Goal: Task Accomplishment & Management: Complete application form

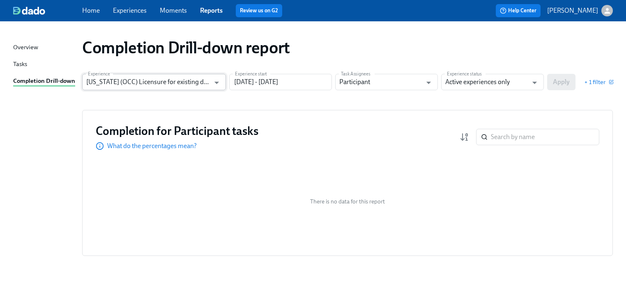
click at [198, 82] on input "[US_STATE] (OCC) Licensure for existing doctors" at bounding box center [148, 82] width 124 height 16
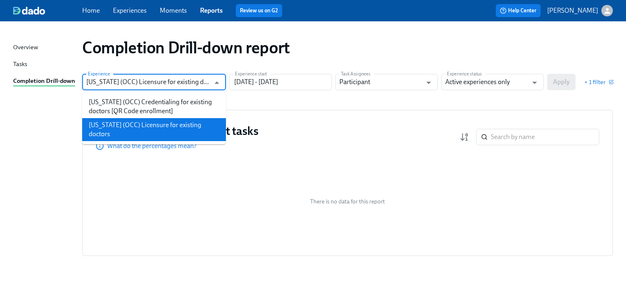
click at [192, 128] on li "[US_STATE] (OCC) Licensure for existing doctors" at bounding box center [154, 129] width 144 height 23
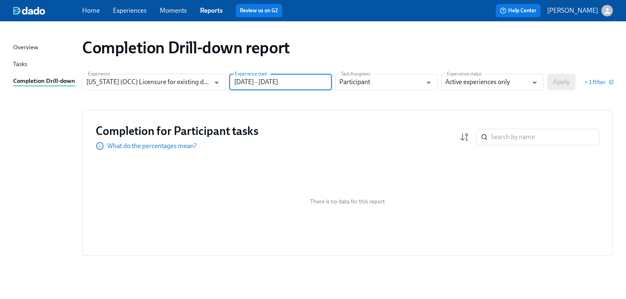
click at [305, 80] on input "06/30/2024 - 12/31/2024" at bounding box center [280, 82] width 103 height 16
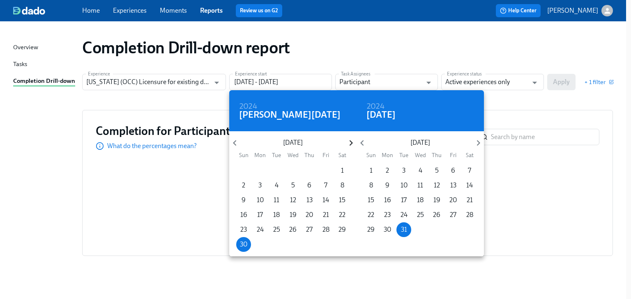
click at [350, 141] on icon "button" at bounding box center [350, 143] width 3 height 6
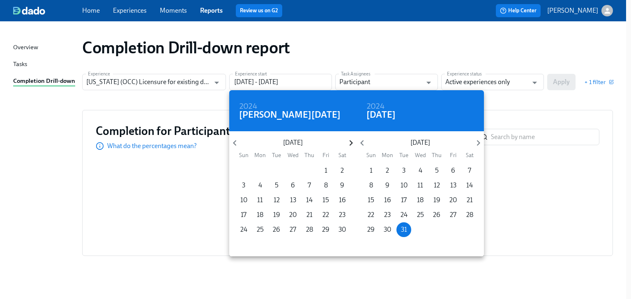
click at [350, 141] on icon "button" at bounding box center [350, 143] width 3 height 6
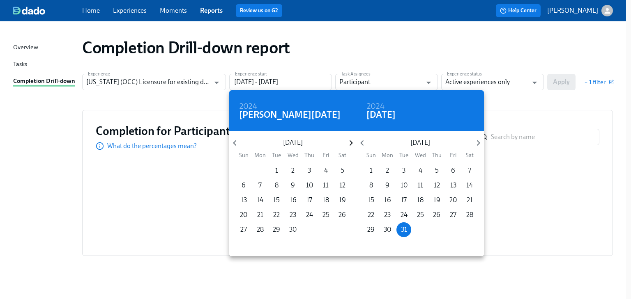
click at [350, 141] on icon "button" at bounding box center [350, 143] width 3 height 6
click at [310, 169] on p "1" at bounding box center [309, 170] width 3 height 9
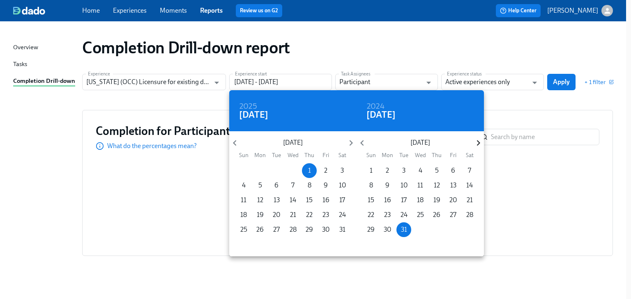
click at [477, 141] on icon "button" at bounding box center [477, 143] width 3 height 6
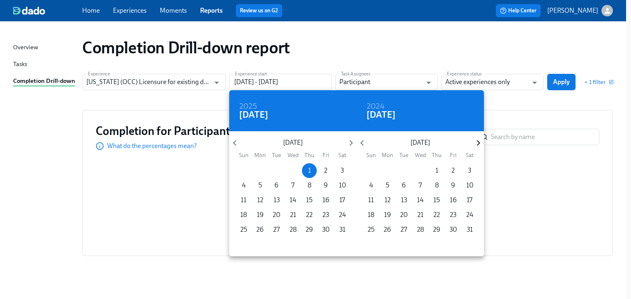
click at [477, 141] on icon "button" at bounding box center [477, 143] width 3 height 6
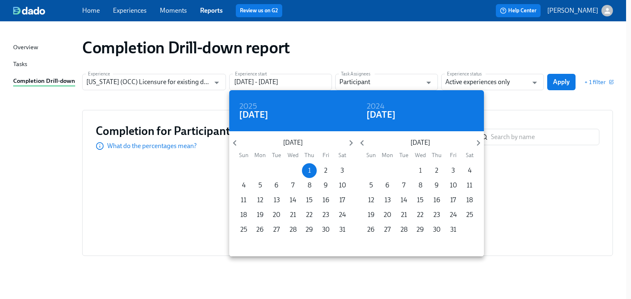
click at [420, 169] on p "1" at bounding box center [420, 170] width 3 height 9
type input "[DATE] - [DATE]"
click at [516, 108] on div at bounding box center [315, 149] width 631 height 299
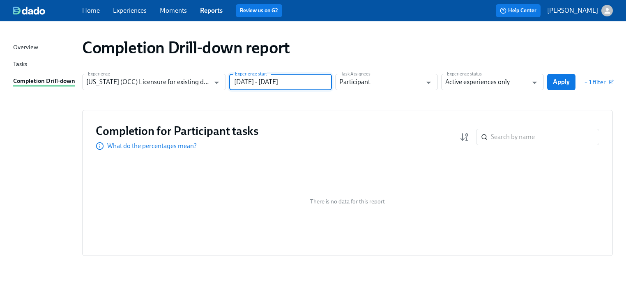
click at [535, 83] on icon "Open" at bounding box center [534, 83] width 5 height 2
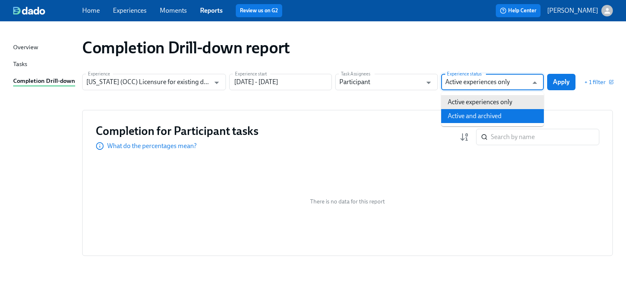
click at [521, 113] on li "Active and archived" at bounding box center [492, 116] width 103 height 14
type input "Active and archived"
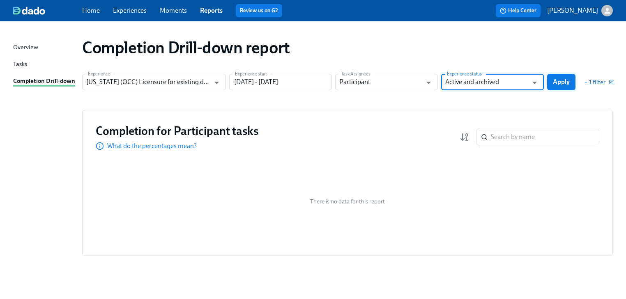
click at [560, 80] on span "Apply" at bounding box center [561, 82] width 17 height 8
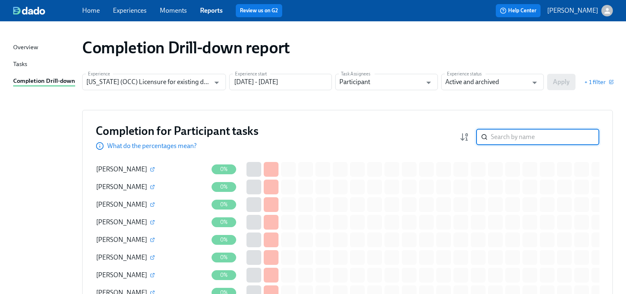
click at [514, 143] on input "search" at bounding box center [545, 137] width 108 height 16
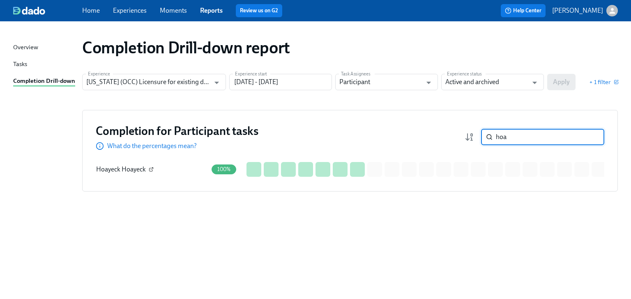
type input "hoa"
click at [151, 169] on icon "button" at bounding box center [152, 168] width 2 height 2
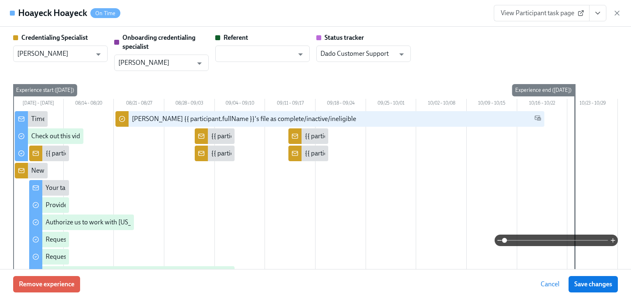
click at [512, 16] on span "View Participant task page" at bounding box center [541, 13] width 82 height 8
click at [536, 9] on span "View Participant task page" at bounding box center [541, 13] width 82 height 8
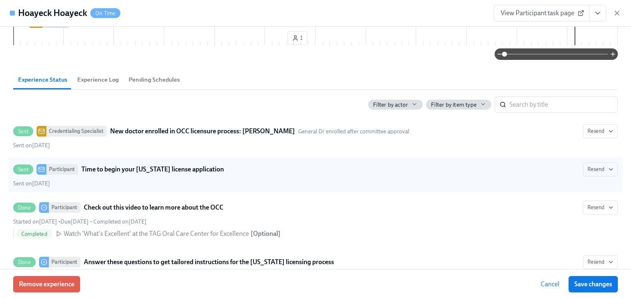
scroll to position [361, 0]
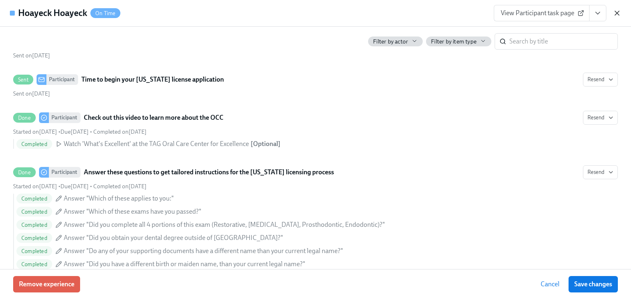
click at [617, 12] on icon "button" at bounding box center [616, 13] width 8 height 8
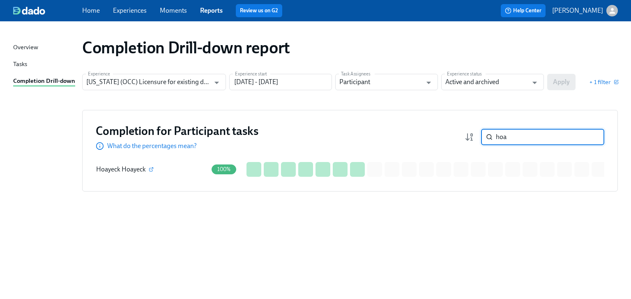
drag, startPoint x: 522, startPoint y: 135, endPoint x: 429, endPoint y: 135, distance: 92.8
click at [429, 135] on div "Completion for Participant tasks What do the percentages mean? hoa ​" at bounding box center [350, 137] width 508 height 27
type input "long"
click at [150, 170] on icon "button" at bounding box center [152, 169] width 5 height 5
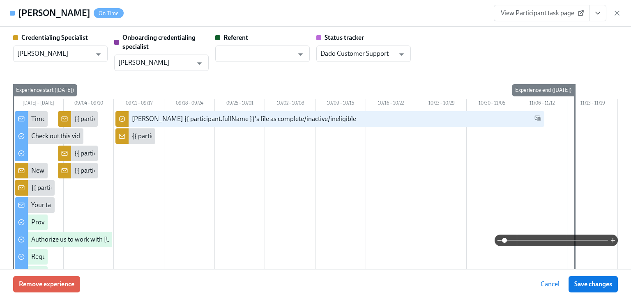
click at [548, 13] on span "View Participant task page" at bounding box center [541, 13] width 82 height 8
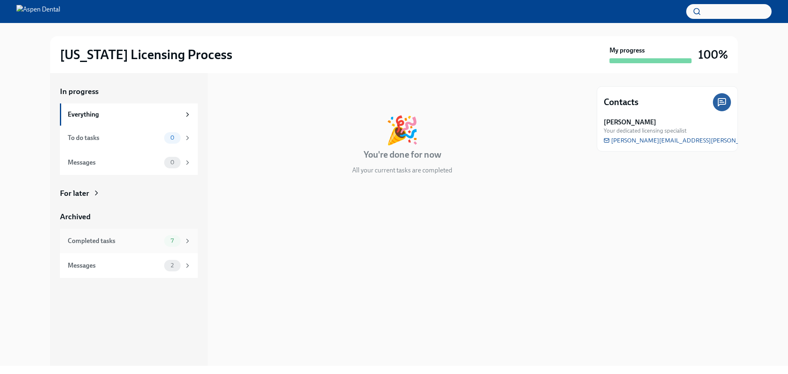
click at [105, 242] on div "Completed tasks" at bounding box center [114, 240] width 93 height 9
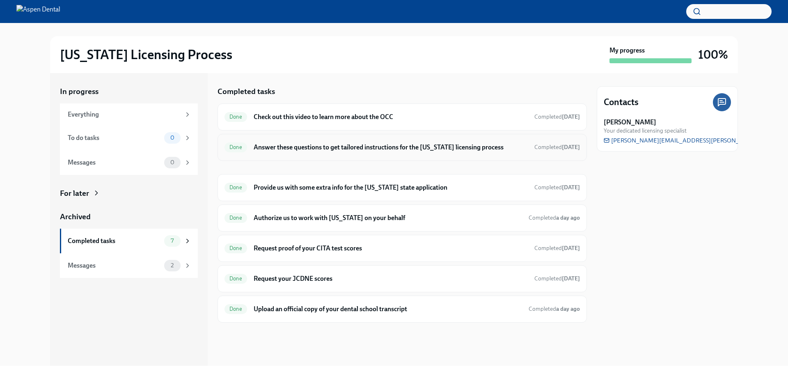
click at [276, 143] on h6 "Answer these questions to get tailored instructions for the [US_STATE] licensin…" at bounding box center [391, 147] width 274 height 9
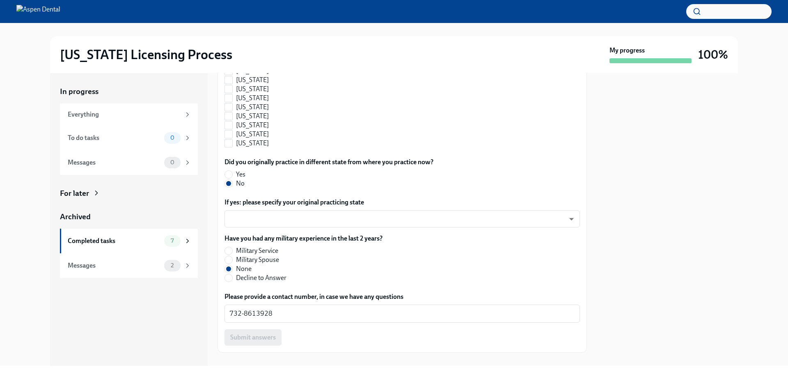
scroll to position [862, 0]
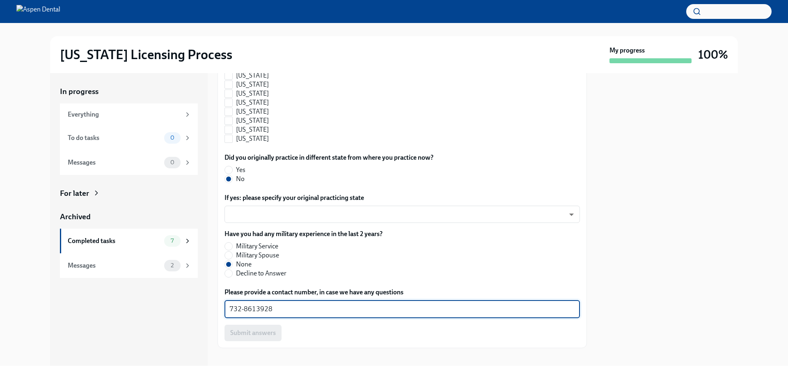
drag, startPoint x: 271, startPoint y: 310, endPoint x: 221, endPoint y: 313, distance: 49.8
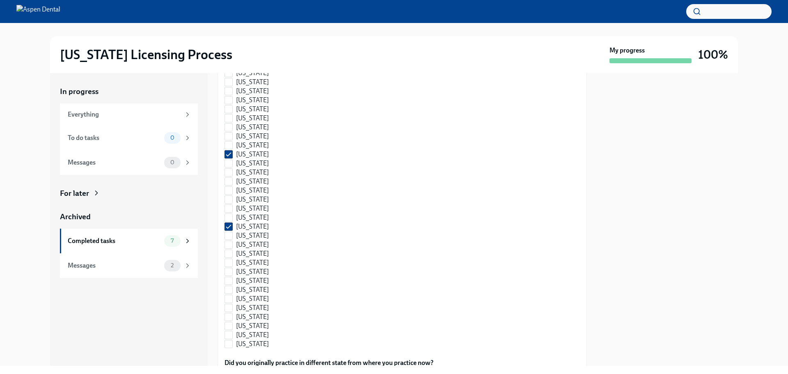
scroll to position [452, 0]
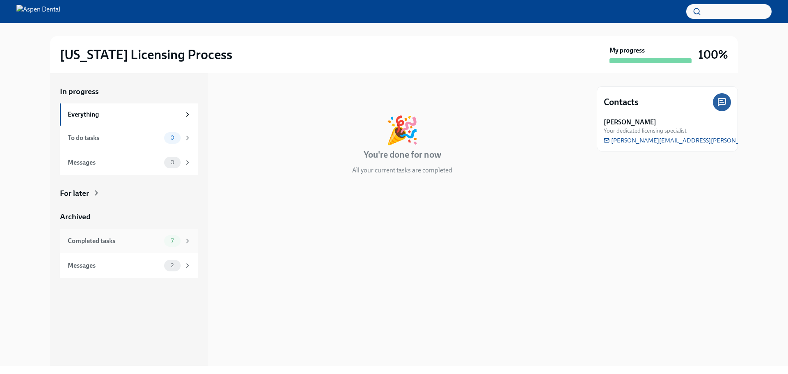
click at [99, 241] on div "Completed tasks" at bounding box center [114, 240] width 93 height 9
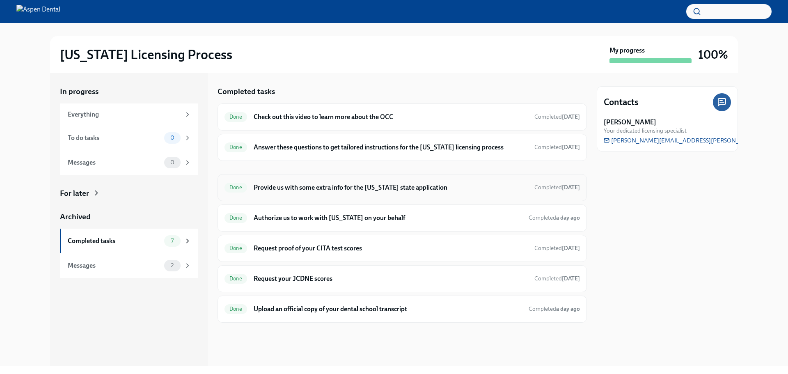
click at [323, 185] on h6 "Provide us with some extra info for the [US_STATE] state application" at bounding box center [391, 187] width 274 height 9
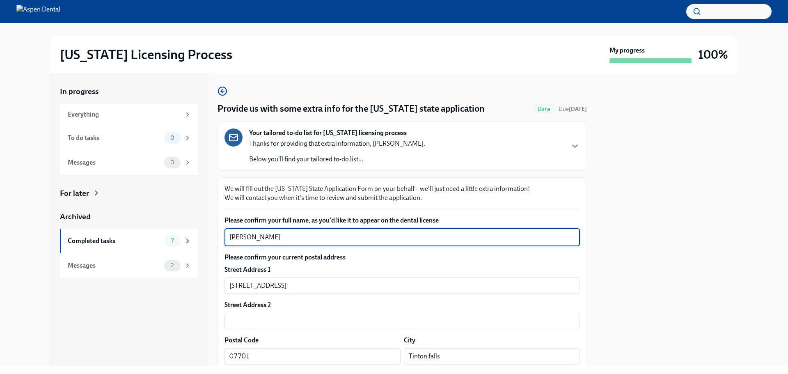
drag, startPoint x: 280, startPoint y: 236, endPoint x: 199, endPoint y: 240, distance: 81.8
click at [199, 240] on div "In progress Everything To do tasks 0 Messages 0 For later Archived Completed ta…" at bounding box center [394, 219] width 688 height 293
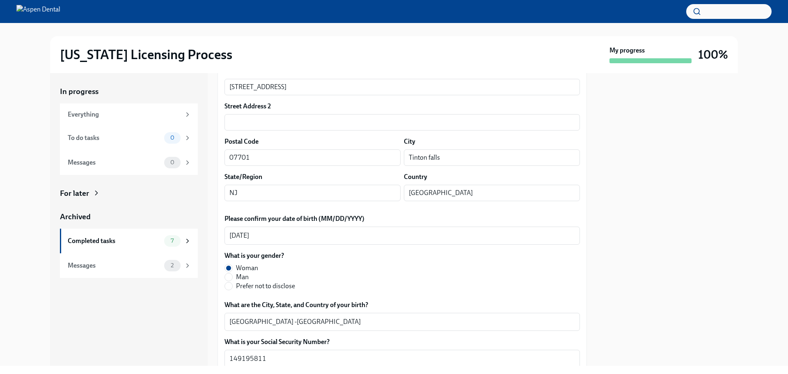
scroll to position [246, 0]
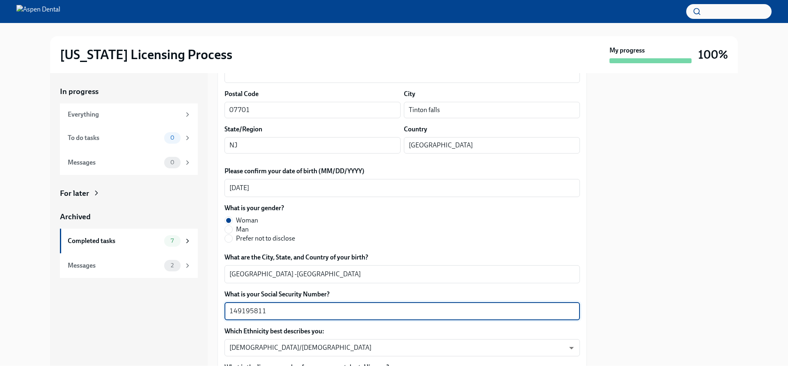
drag, startPoint x: 278, startPoint y: 307, endPoint x: 202, endPoint y: 312, distance: 76.1
click at [202, 312] on div "In progress Everything To do tasks 0 Messages 0 For later Archived Completed ta…" at bounding box center [394, 219] width 688 height 293
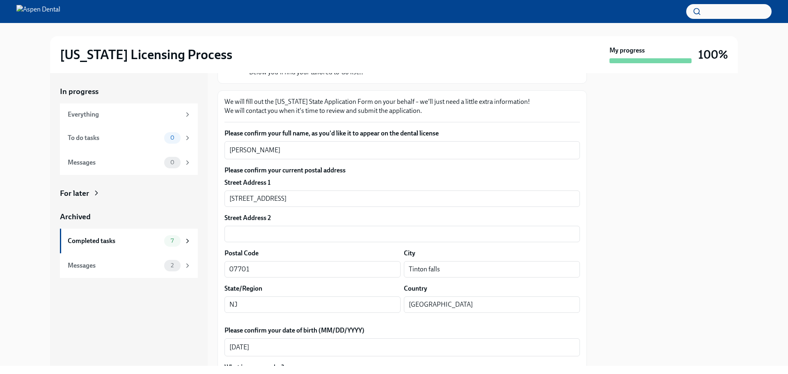
scroll to position [82, 0]
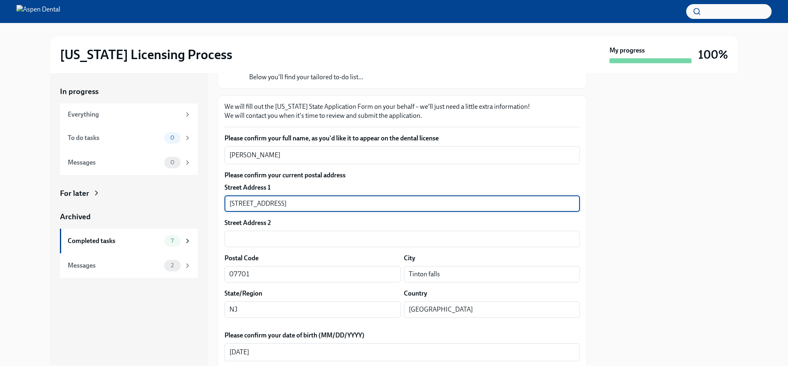
drag, startPoint x: 303, startPoint y: 202, endPoint x: 208, endPoint y: 200, distance: 95.7
click at [206, 200] on div "In progress Everything To do tasks 0 Messages 0 For later Archived Completed ta…" at bounding box center [394, 219] width 688 height 293
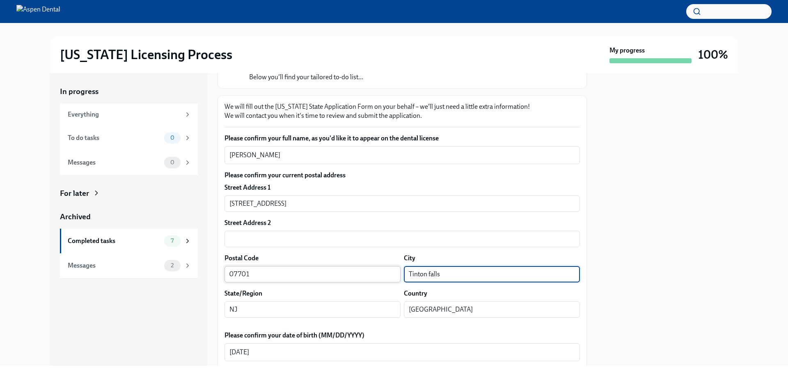
drag, startPoint x: 449, startPoint y: 276, endPoint x: 381, endPoint y: 277, distance: 67.3
click at [381, 277] on div "Postal Code 07701 ​ City Tinton falls ​" at bounding box center [403, 268] width 356 height 29
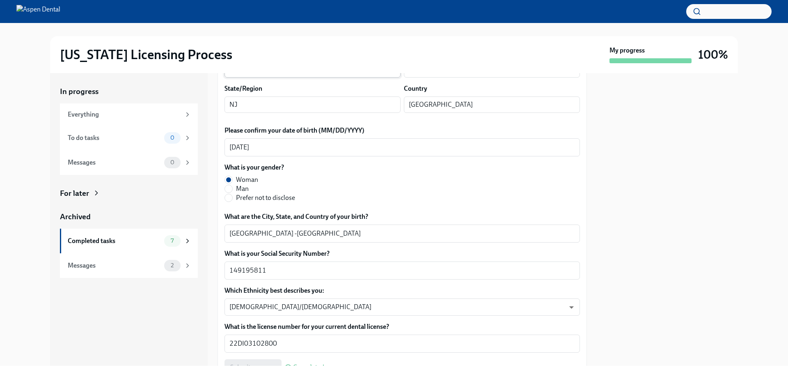
scroll to position [287, 0]
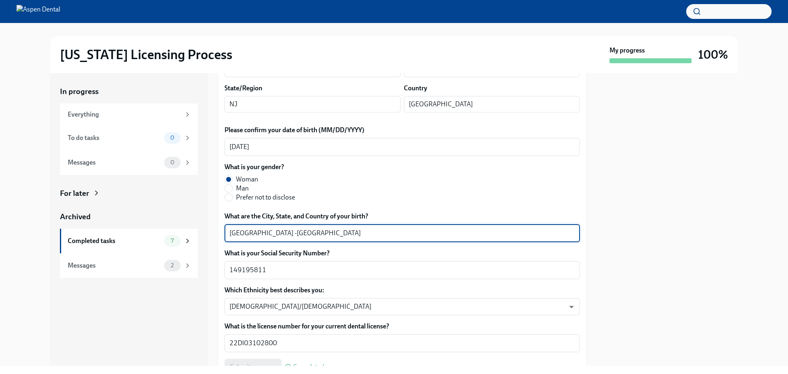
drag, startPoint x: 258, startPoint y: 232, endPoint x: 211, endPoint y: 234, distance: 47.7
click at [211, 234] on div "In progress Everything To do tasks 0 Messages 0 For later Archived Completed ta…" at bounding box center [394, 219] width 688 height 293
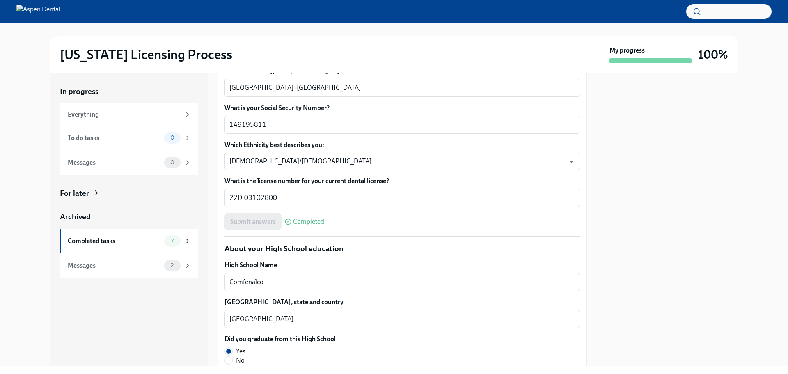
scroll to position [493, 0]
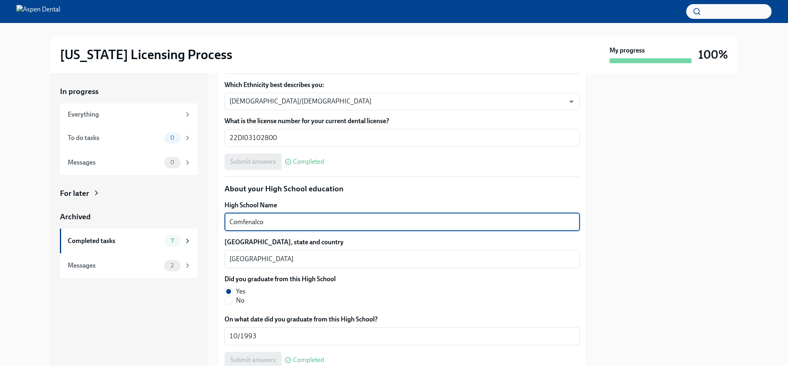
drag, startPoint x: 275, startPoint y: 221, endPoint x: 235, endPoint y: 223, distance: 39.9
click at [213, 224] on div "In progress Everything To do tasks 0 Messages 0 For later Archived Completed ta…" at bounding box center [394, 219] width 688 height 293
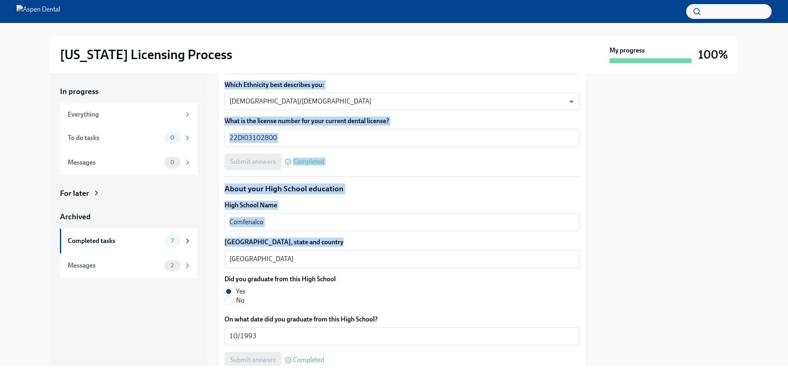
drag, startPoint x: 254, startPoint y: 253, endPoint x: 208, endPoint y: 256, distance: 46.5
click at [208, 256] on div "In progress Everything To do tasks 0 Messages 0 For later Archived Completed ta…" at bounding box center [394, 219] width 688 height 293
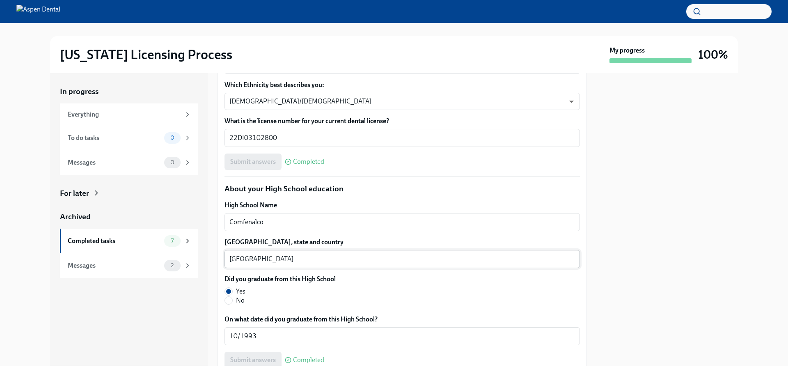
click at [261, 257] on textarea "Colombia" at bounding box center [402, 259] width 346 height 10
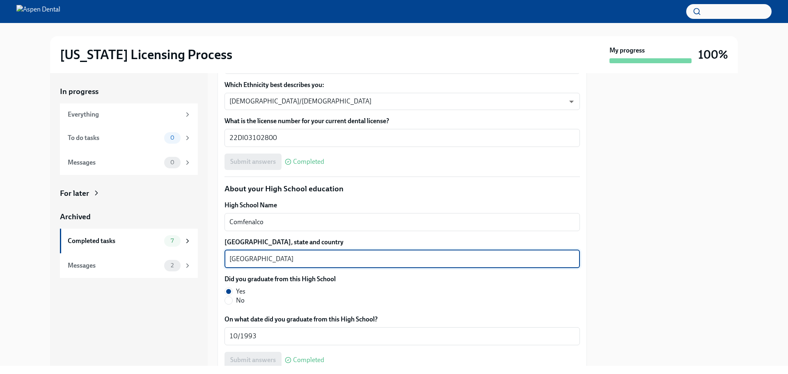
drag, startPoint x: 247, startPoint y: 258, endPoint x: 216, endPoint y: 259, distance: 31.2
click at [216, 259] on div "In progress Everything To do tasks 0 Messages 0 For later Archived Completed ta…" at bounding box center [394, 219] width 688 height 293
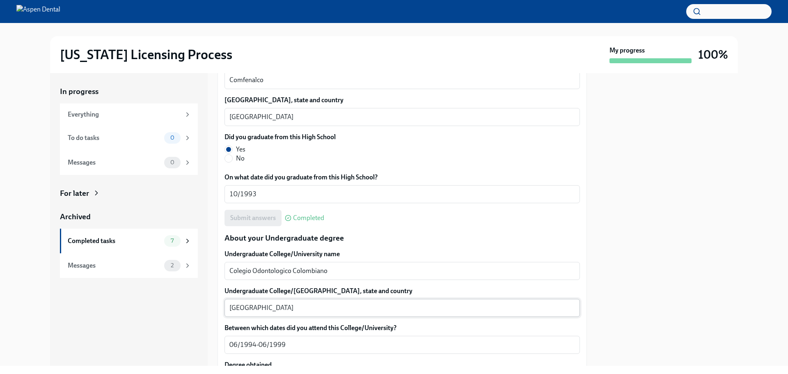
scroll to position [657, 0]
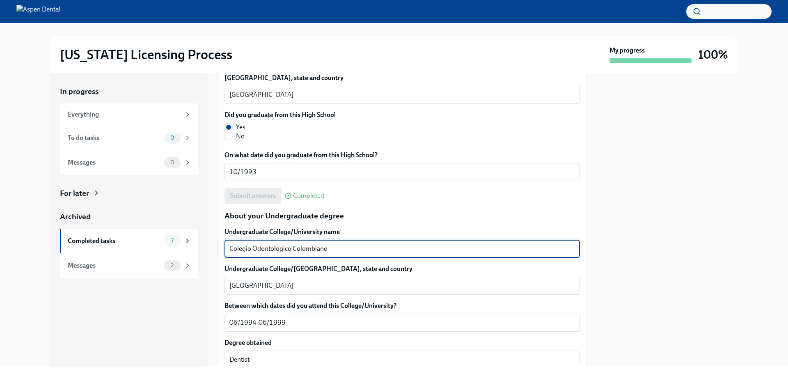
drag, startPoint x: 346, startPoint y: 249, endPoint x: 200, endPoint y: 257, distance: 147.2
click at [197, 257] on div "In progress Everything To do tasks 0 Messages 0 For later Archived Completed ta…" at bounding box center [394, 219] width 688 height 293
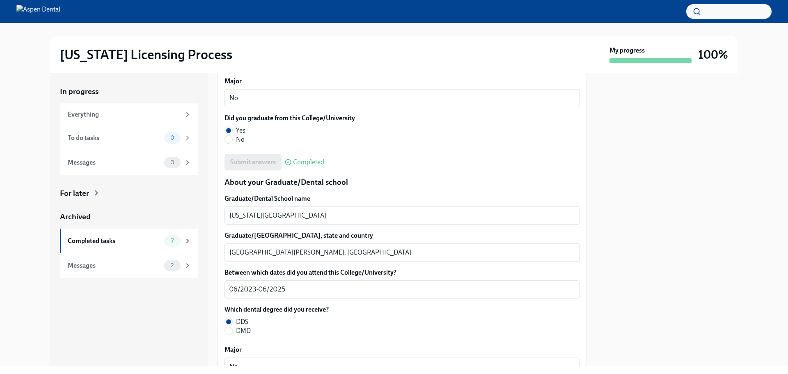
scroll to position [985, 0]
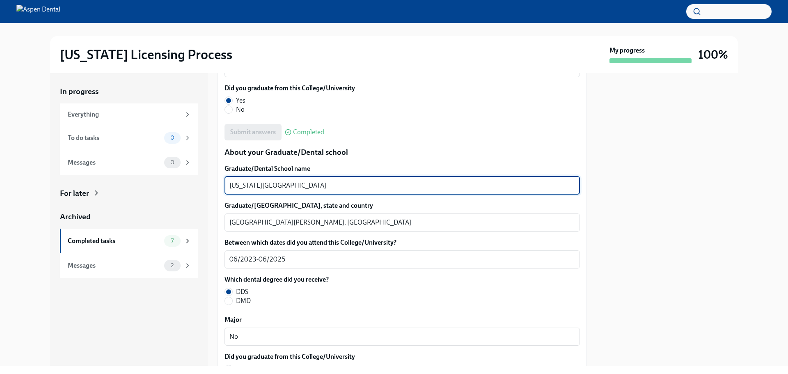
drag, startPoint x: 281, startPoint y: 180, endPoint x: 216, endPoint y: 180, distance: 65.7
click at [216, 180] on div "In progress Everything To do tasks 0 Messages 0 For later Archived Completed ta…" at bounding box center [394, 219] width 688 height 293
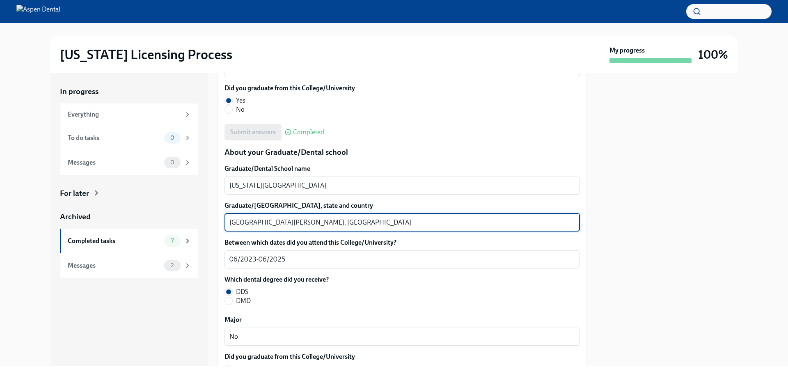
drag, startPoint x: 254, startPoint y: 222, endPoint x: 213, endPoint y: 222, distance: 40.6
click at [213, 222] on div "In progress Everything To do tasks 0 Messages 0 For later Archived Completed ta…" at bounding box center [394, 219] width 688 height 293
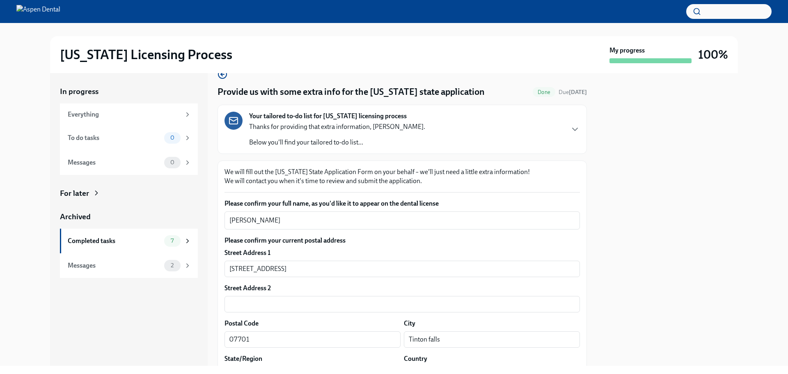
scroll to position [0, 0]
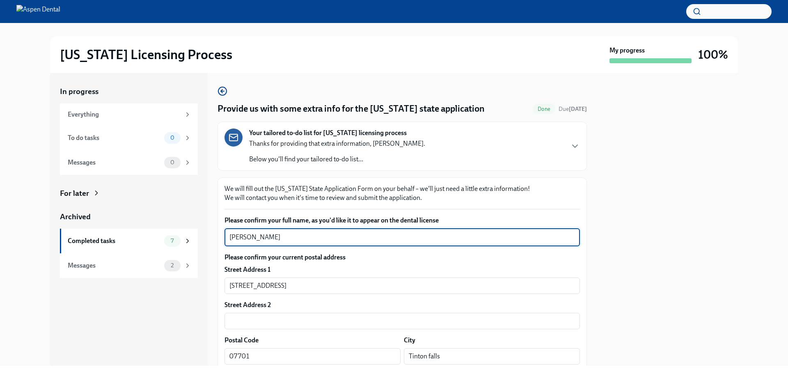
drag, startPoint x: 280, startPoint y: 240, endPoint x: 229, endPoint y: 236, distance: 51.5
click at [229, 236] on div "Hanny Hoayeck x ​" at bounding box center [403, 237] width 356 height 18
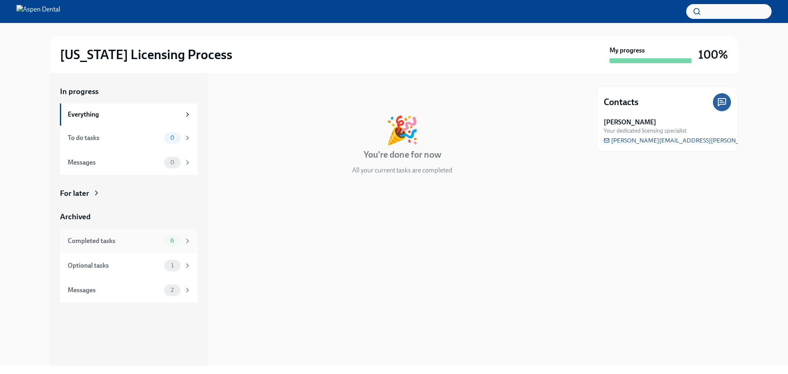
click at [102, 236] on div "Completed tasks 6" at bounding box center [130, 240] width 124 height 11
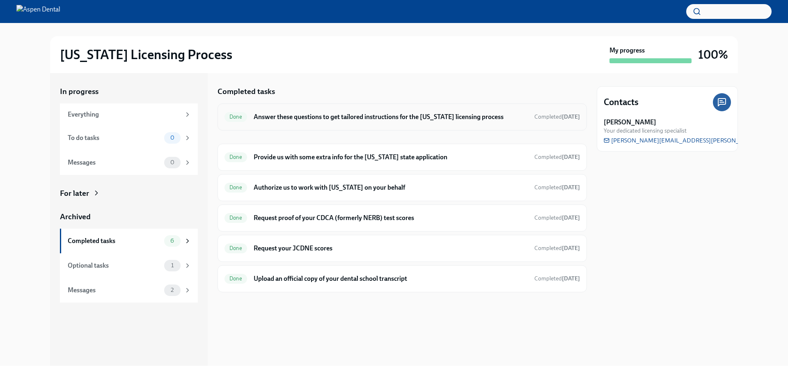
click at [336, 113] on h6 "Answer these questions to get tailored instructions for the [US_STATE] licensin…" at bounding box center [391, 116] width 274 height 9
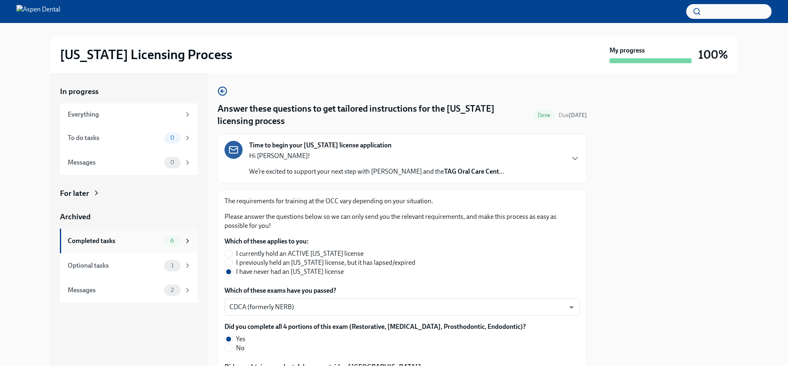
click at [104, 238] on div "Completed tasks" at bounding box center [114, 240] width 93 height 9
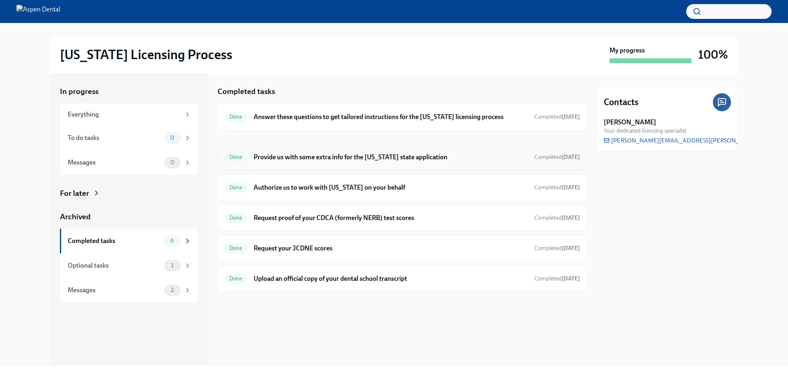
click at [300, 154] on h6 "Provide us with some extra info for the [US_STATE] state application" at bounding box center [391, 157] width 274 height 9
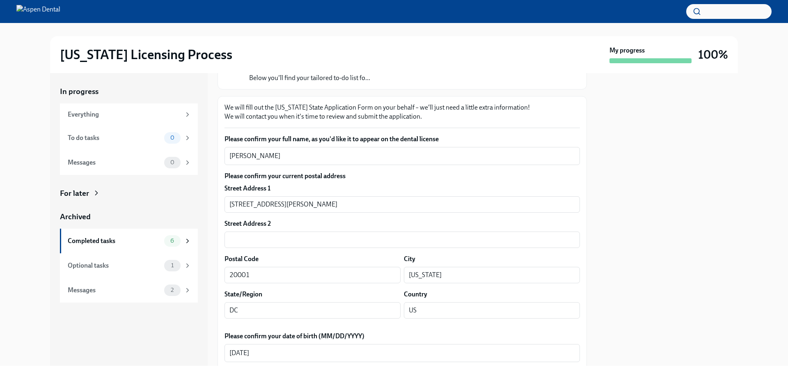
scroll to position [82, 0]
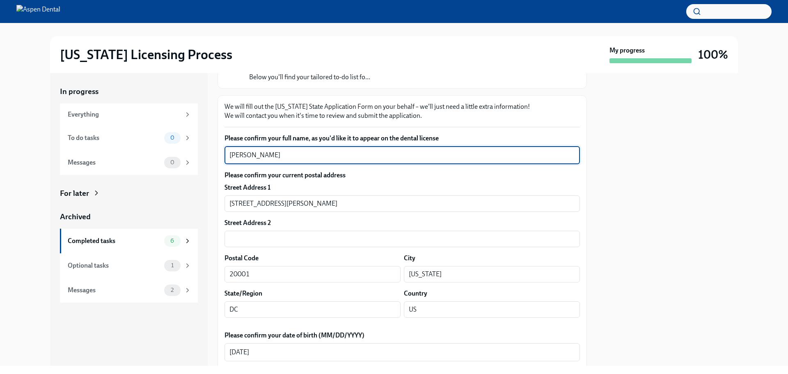
drag, startPoint x: 271, startPoint y: 156, endPoint x: 216, endPoint y: 158, distance: 55.0
click at [216, 158] on div "In progress Everything To do tasks 0 Messages 0 For later Archived Completed ta…" at bounding box center [394, 219] width 688 height 293
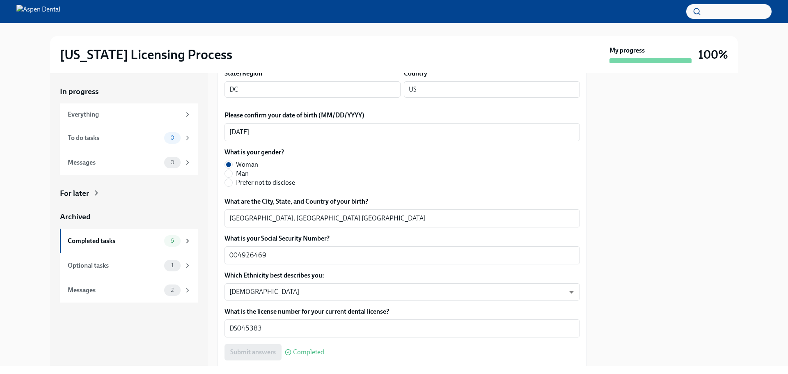
scroll to position [369, 0]
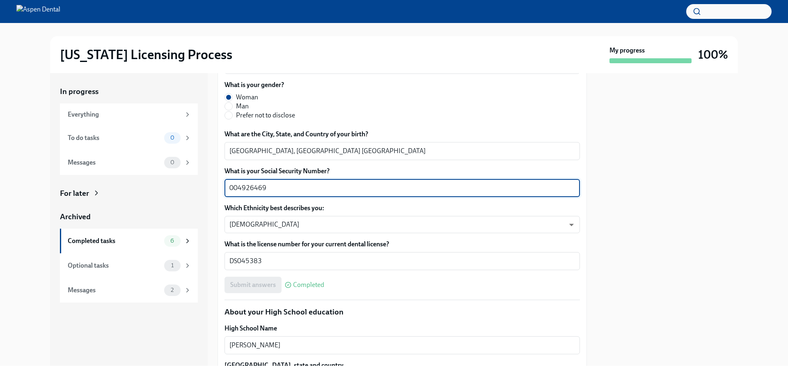
drag, startPoint x: 269, startPoint y: 184, endPoint x: 190, endPoint y: 183, distance: 78.4
click at [190, 183] on div "In progress Everything To do tasks 0 Messages 0 For later Archived Completed ta…" at bounding box center [394, 219] width 688 height 293
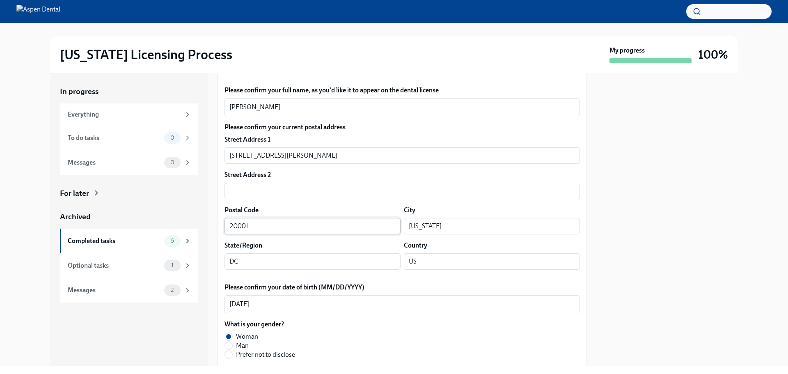
scroll to position [123, 0]
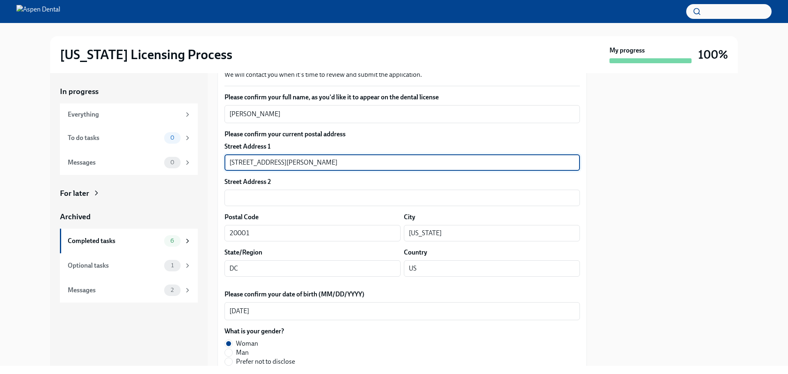
drag, startPoint x: 295, startPoint y: 162, endPoint x: 220, endPoint y: 162, distance: 74.7
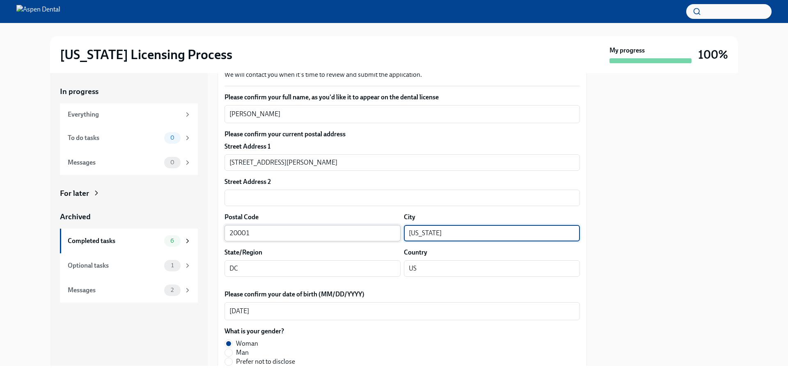
drag, startPoint x: 455, startPoint y: 231, endPoint x: 378, endPoint y: 228, distance: 76.8
click at [375, 227] on div "Postal Code 20001 ​ City Washington ​" at bounding box center [403, 227] width 356 height 29
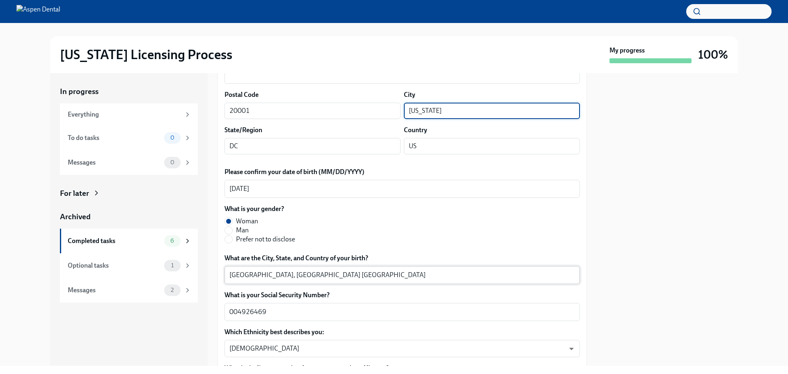
scroll to position [246, 0]
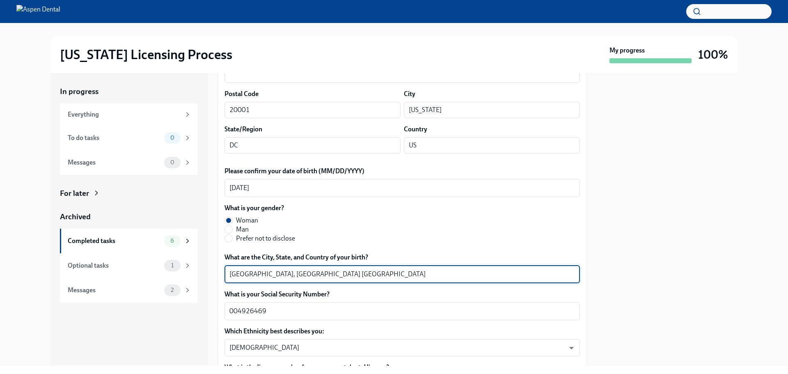
drag, startPoint x: 258, startPoint y: 273, endPoint x: 209, endPoint y: 273, distance: 48.9
click at [209, 273] on div "In progress Everything To do tasks 0 Messages 0 For later Archived Completed ta…" at bounding box center [394, 219] width 688 height 293
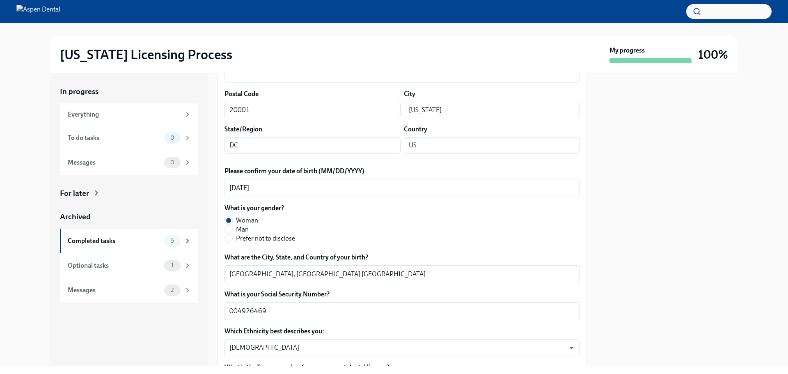
click at [727, 279] on div at bounding box center [667, 219] width 141 height 293
click at [630, 151] on div at bounding box center [667, 219] width 141 height 293
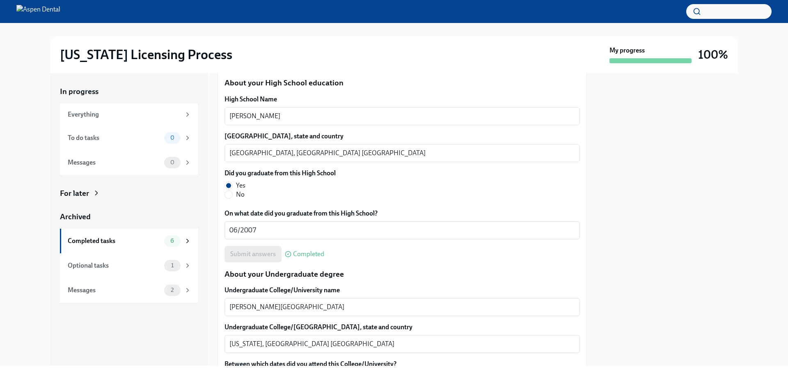
scroll to position [582, 0]
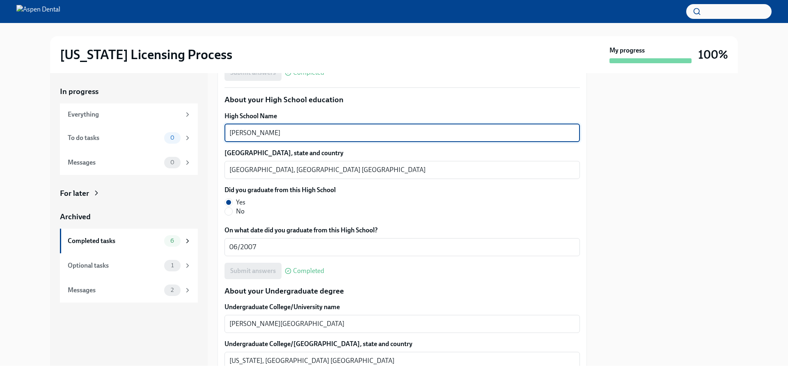
drag, startPoint x: 273, startPoint y: 131, endPoint x: 222, endPoint y: 135, distance: 50.6
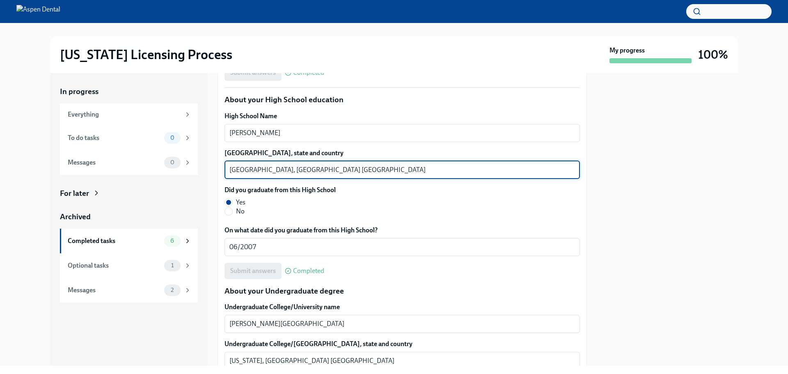
drag, startPoint x: 250, startPoint y: 168, endPoint x: 200, endPoint y: 172, distance: 49.8
click at [196, 170] on div "In progress Everything To do tasks 0 Messages 0 For later Archived Completed ta…" at bounding box center [394, 219] width 688 height 293
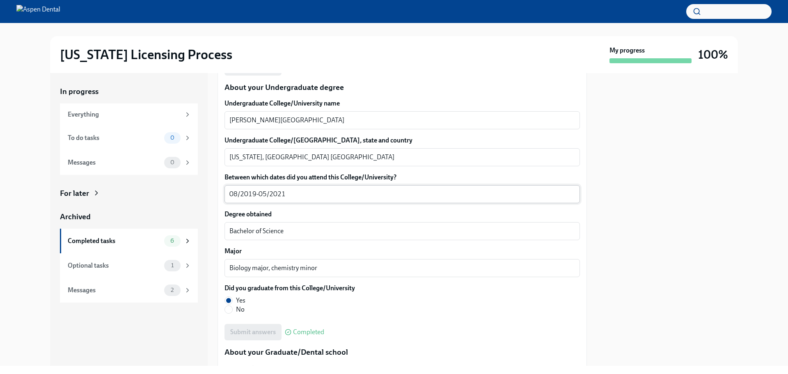
scroll to position [787, 0]
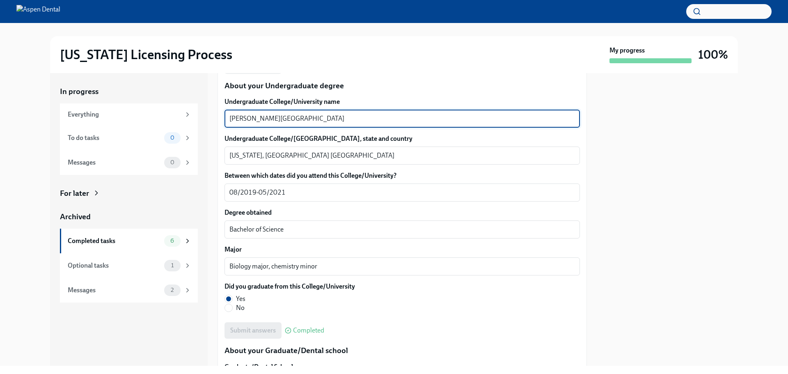
drag, startPoint x: 293, startPoint y: 121, endPoint x: 200, endPoint y: 120, distance: 93.6
click at [200, 120] on div "In progress Everything To do tasks 0 Messages 0 For later Archived Completed ta…" at bounding box center [394, 219] width 688 height 293
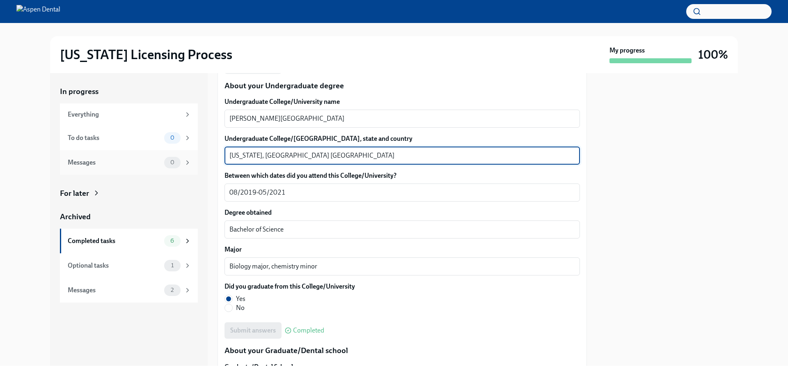
drag, startPoint x: 264, startPoint y: 155, endPoint x: 196, endPoint y: 156, distance: 68.6
click at [196, 156] on div "In progress Everything To do tasks 0 Messages 0 For later Archived Completed ta…" at bounding box center [394, 219] width 688 height 293
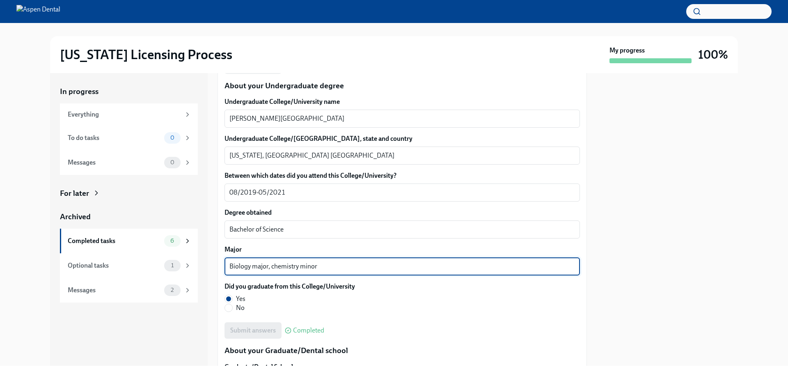
drag, startPoint x: 318, startPoint y: 265, endPoint x: 225, endPoint y: 259, distance: 93.0
click at [225, 259] on div "Biology major, chemistry minor x ​" at bounding box center [403, 266] width 356 height 18
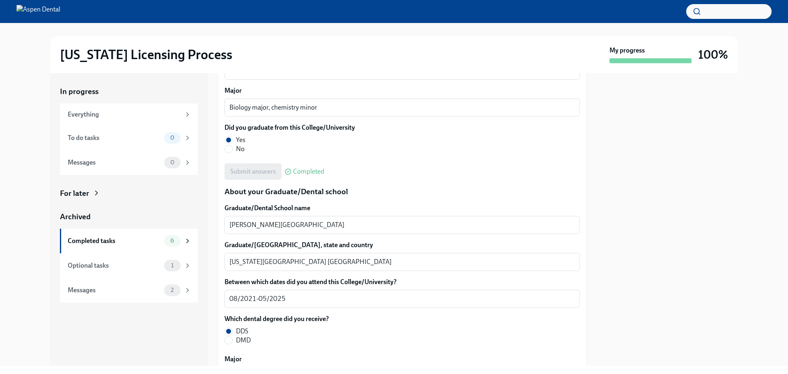
scroll to position [951, 0]
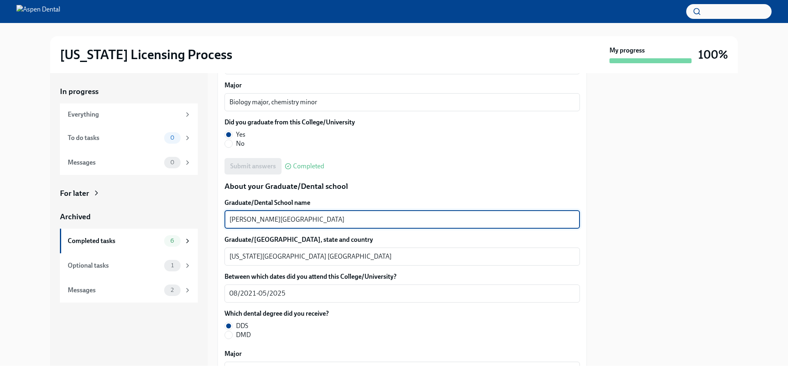
drag, startPoint x: 341, startPoint y: 219, endPoint x: 183, endPoint y: 223, distance: 158.5
click at [183, 223] on div "In progress Everything To do tasks 0 Messages 0 For later Archived Completed ta…" at bounding box center [394, 219] width 688 height 293
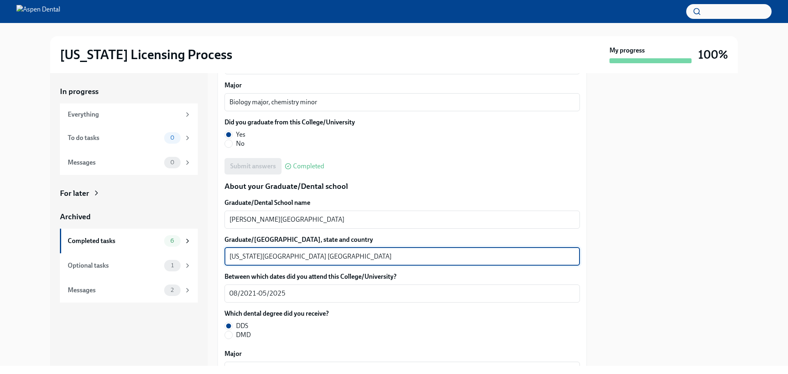
drag, startPoint x: 262, startPoint y: 257, endPoint x: 210, endPoint y: 256, distance: 51.7
click at [210, 256] on div "In progress Everything To do tasks 0 Messages 0 For later Archived Completed ta…" at bounding box center [394, 219] width 688 height 293
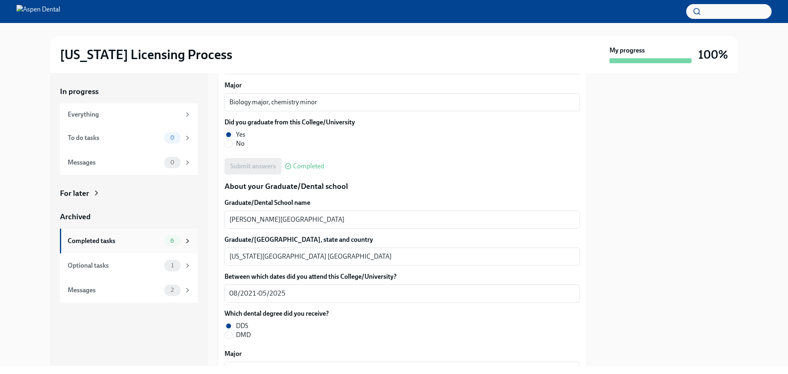
click at [108, 241] on div "Completed tasks" at bounding box center [114, 240] width 93 height 9
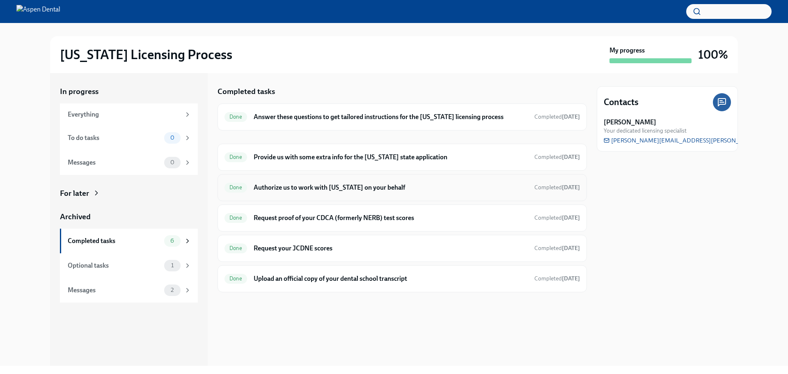
click at [294, 186] on h6 "Authorize us to work with [US_STATE] on your behalf" at bounding box center [391, 187] width 274 height 9
